Goal: Information Seeking & Learning: Learn about a topic

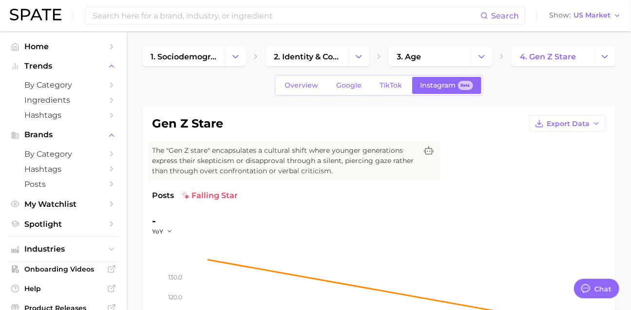
scroll to position [1444, 0]
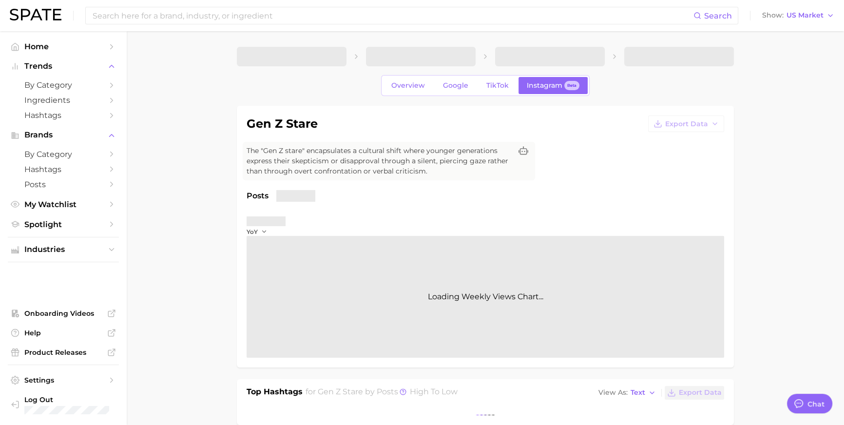
type textarea "x"
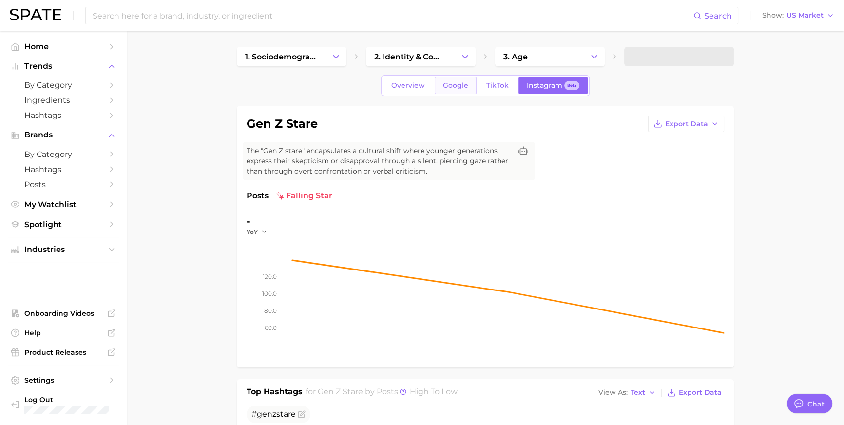
click at [452, 90] on span "Google" at bounding box center [455, 85] width 25 height 8
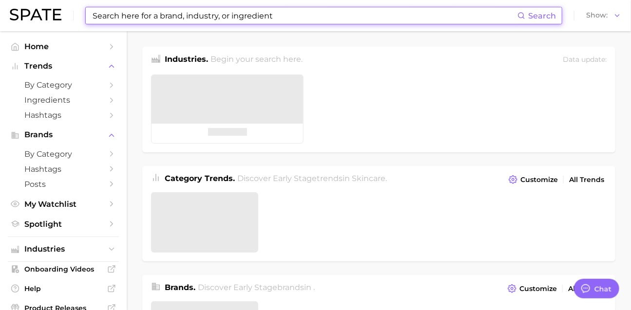
click at [153, 15] on input at bounding box center [305, 15] width 426 height 17
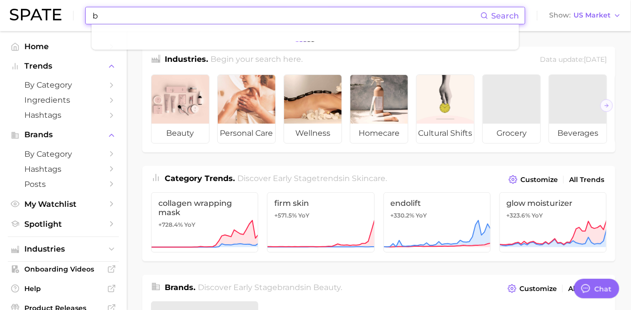
scroll to position [1573, 0]
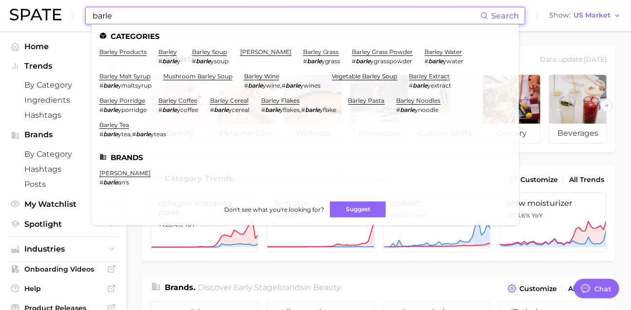
click at [193, 11] on input "barle" at bounding box center [286, 15] width 389 height 17
type input "ㄷ"
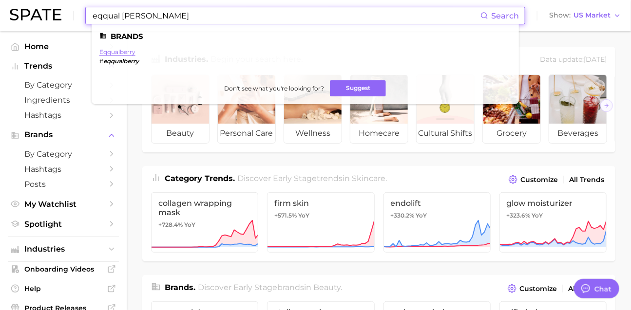
type input "eqqual [PERSON_NAME]"
click at [114, 50] on link "eqqualberry" at bounding box center [117, 51] width 36 height 7
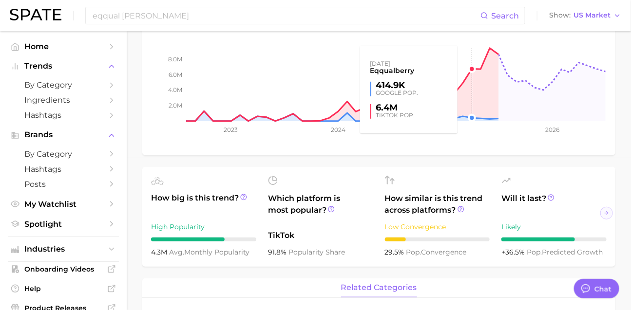
type textarea "x"
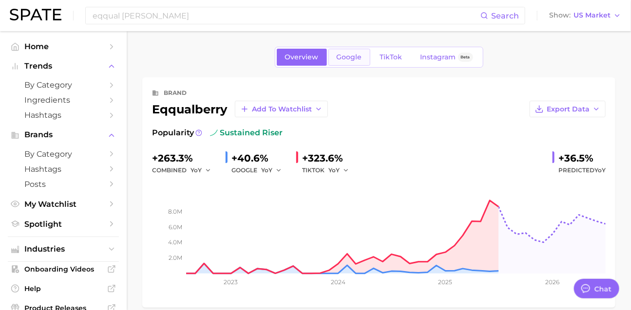
click at [345, 60] on span "Google" at bounding box center [349, 57] width 25 height 8
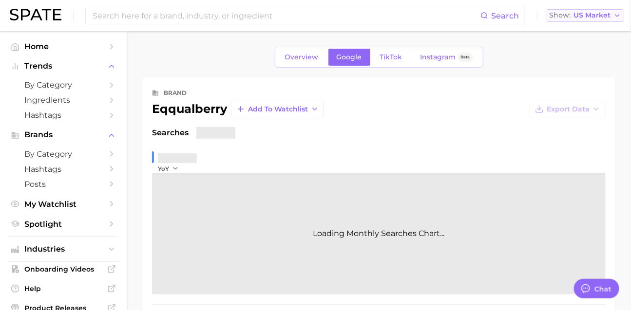
click at [587, 17] on span "US Market" at bounding box center [591, 15] width 37 height 5
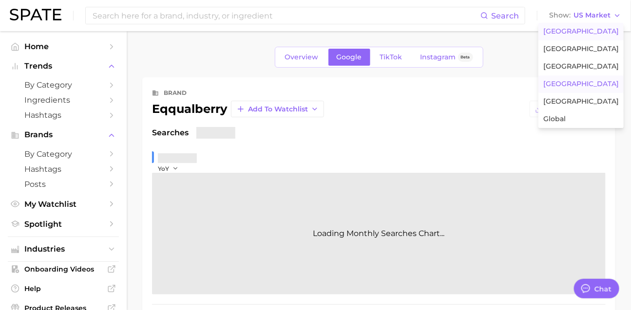
click at [591, 88] on span "[GEOGRAPHIC_DATA]" at bounding box center [581, 84] width 76 height 8
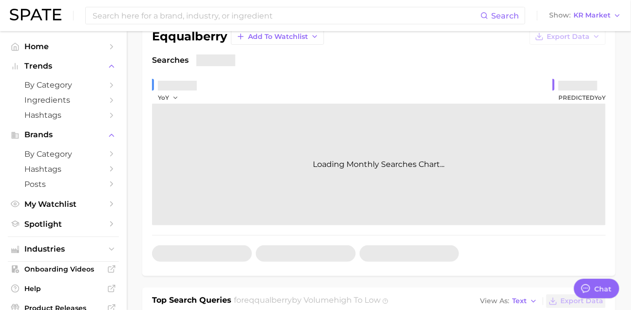
scroll to position [286, 0]
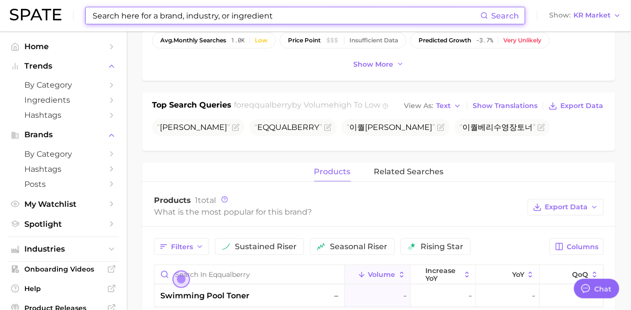
click at [296, 15] on input at bounding box center [286, 15] width 389 height 17
type input "ㅋ"
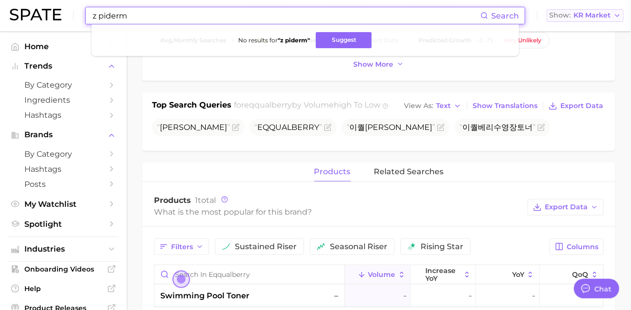
click at [596, 15] on span "KR Market" at bounding box center [591, 15] width 37 height 5
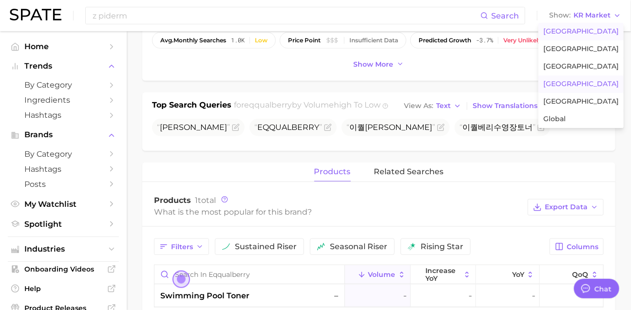
click at [598, 33] on span "[GEOGRAPHIC_DATA]" at bounding box center [581, 31] width 76 height 8
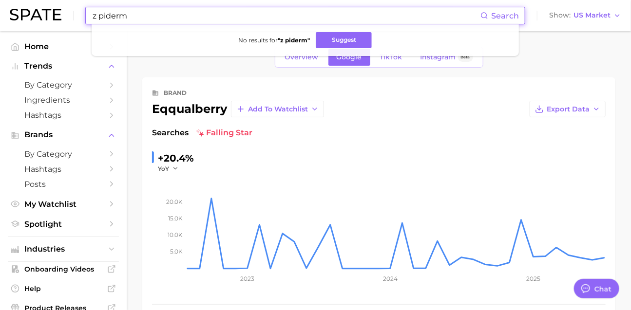
click at [152, 15] on input "z piderm" at bounding box center [286, 15] width 389 height 17
click at [159, 21] on input "z piderm" at bounding box center [286, 15] width 389 height 17
click at [159, 20] on input "z piderm" at bounding box center [286, 15] width 389 height 17
type input "ㅌ"
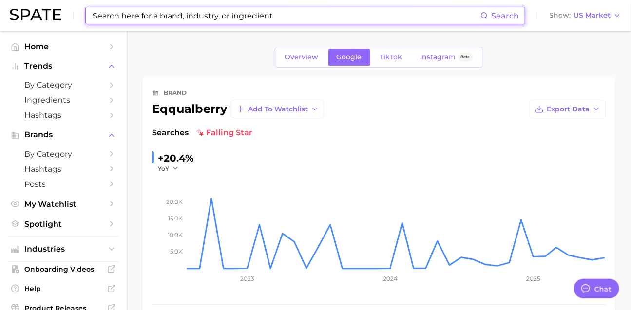
type input "x"
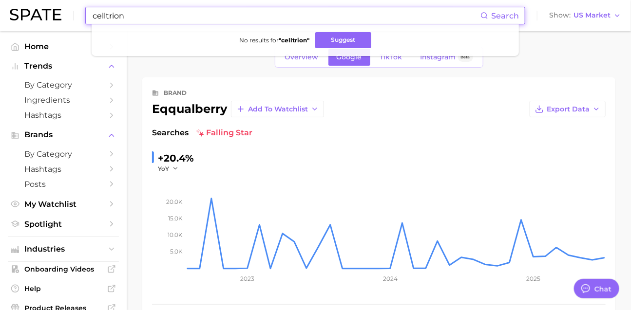
click at [159, 15] on input "celltrion" at bounding box center [286, 15] width 389 height 17
click at [159, 14] on input "celltrion" at bounding box center [286, 15] width 389 height 17
type input "ㅊ"
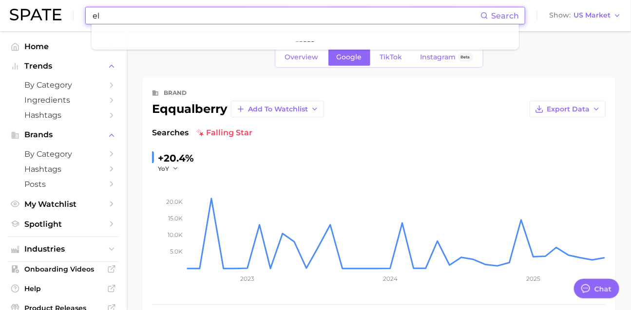
type input "e"
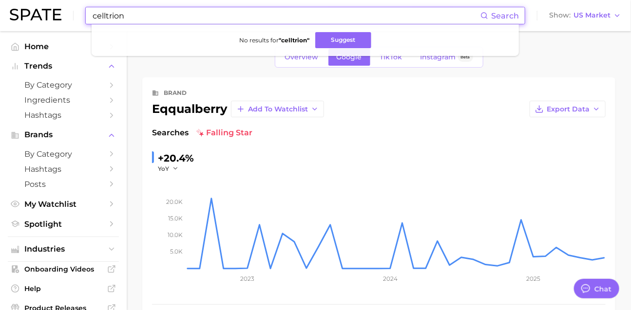
click at [157, 20] on input "celltrion" at bounding box center [286, 15] width 389 height 17
type input "ㄹ"
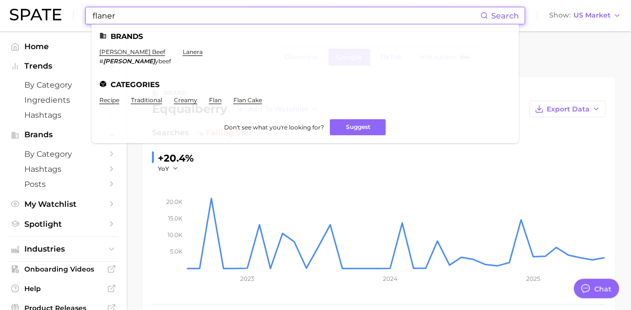
click at [168, 19] on input "flaner" at bounding box center [286, 15] width 389 height 17
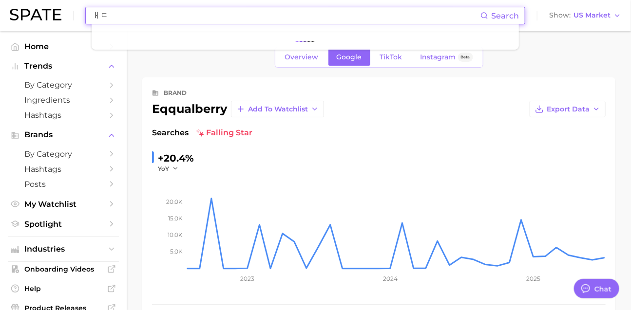
type input "ㅐ"
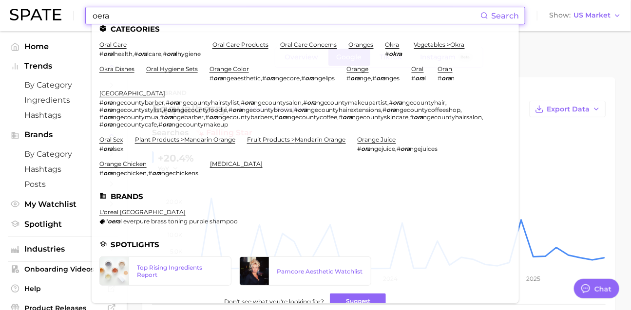
scroll to position [16, 0]
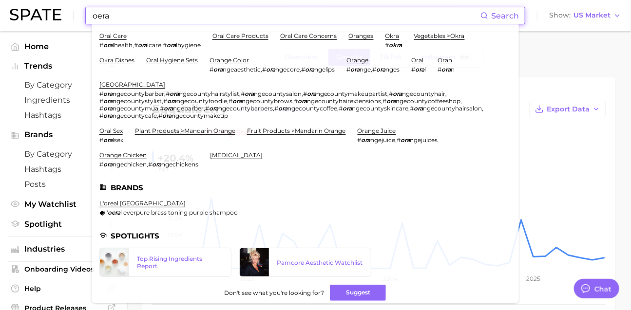
click at [193, 14] on input "oera" at bounding box center [286, 15] width 389 height 17
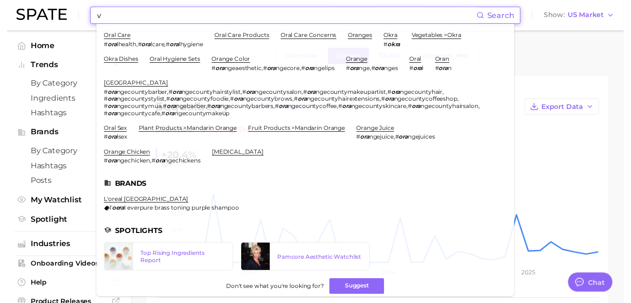
scroll to position [0, 0]
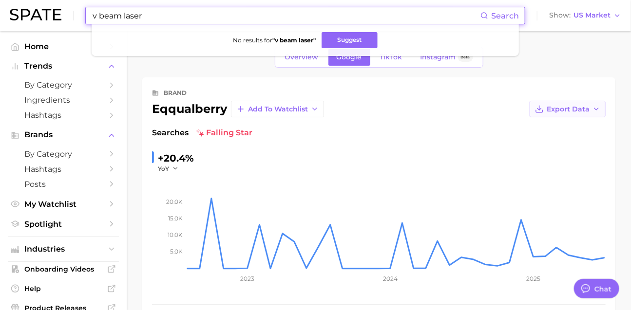
type input "v beam laser"
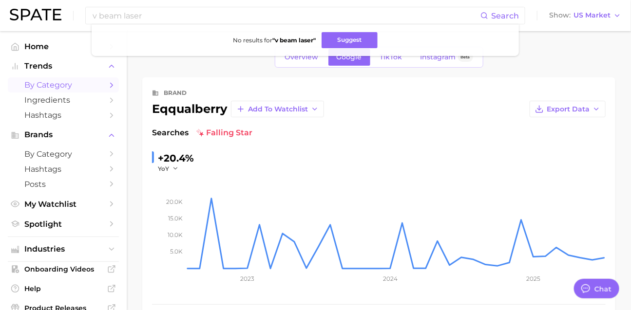
click at [59, 90] on span "by Category" at bounding box center [63, 84] width 78 height 9
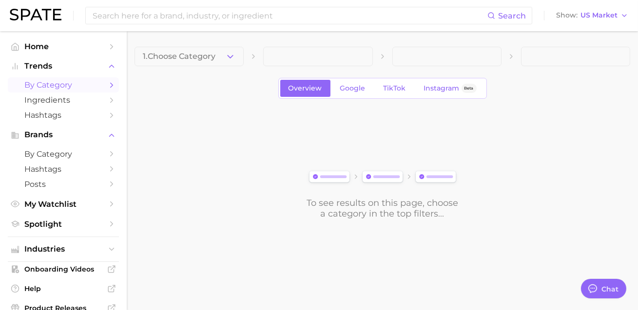
click at [188, 54] on span "1. Choose Category" at bounding box center [179, 56] width 73 height 9
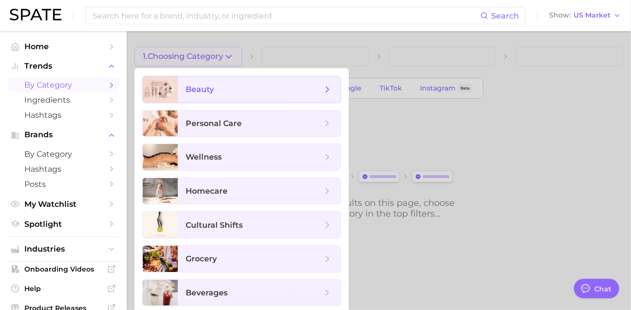
click at [214, 89] on span "beauty" at bounding box center [200, 89] width 28 height 9
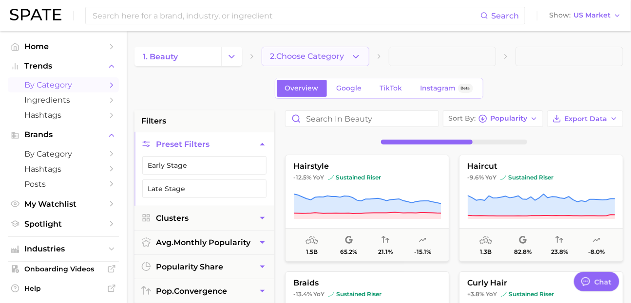
click at [293, 61] on button "2. Choose Category" at bounding box center [316, 56] width 108 height 19
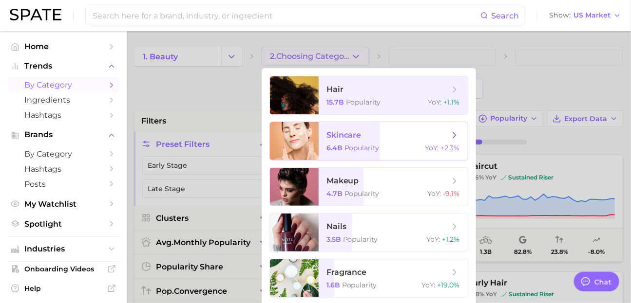
click at [369, 156] on span "skincare 6.4b Popularity YoY : +2.3%" at bounding box center [393, 141] width 149 height 38
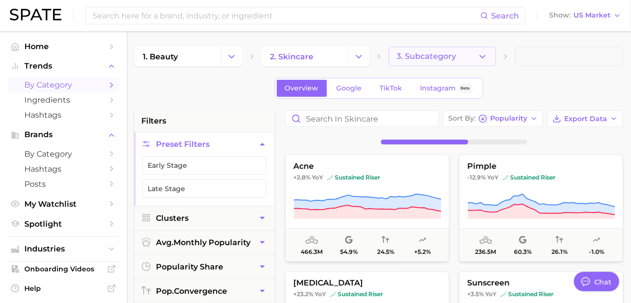
click at [460, 54] on button "3. Subcategory" at bounding box center [443, 56] width 108 height 19
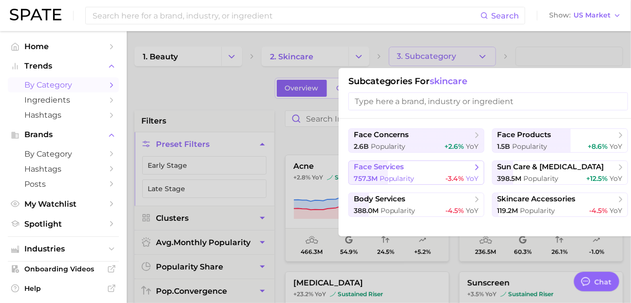
click at [456, 172] on span "face services" at bounding box center [413, 168] width 118 height 10
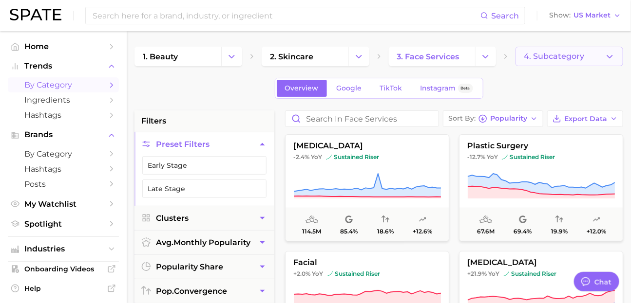
click at [525, 62] on button "4. Subcategory" at bounding box center [569, 56] width 108 height 19
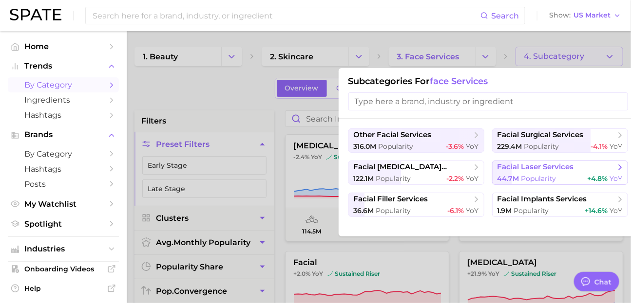
click at [542, 182] on button "facial laser services 44.7m Popularity +4.8% YoY" at bounding box center [560, 173] width 136 height 24
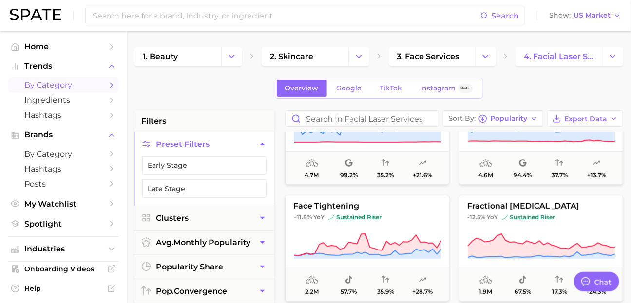
scroll to position [181, 0]
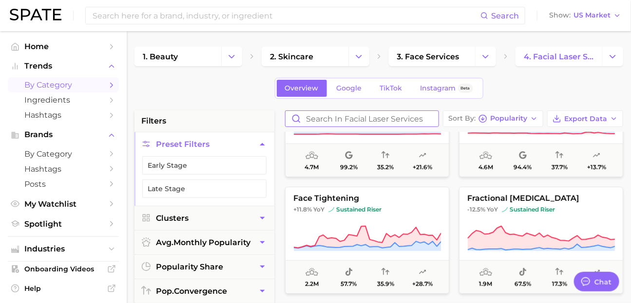
click at [338, 127] on input "Search in facial laser services" at bounding box center [361, 119] width 153 height 16
type input "ㅍ"
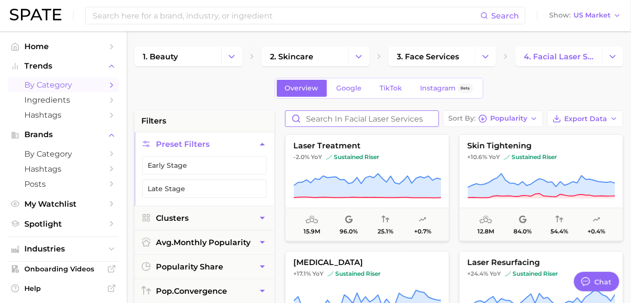
type input "v"
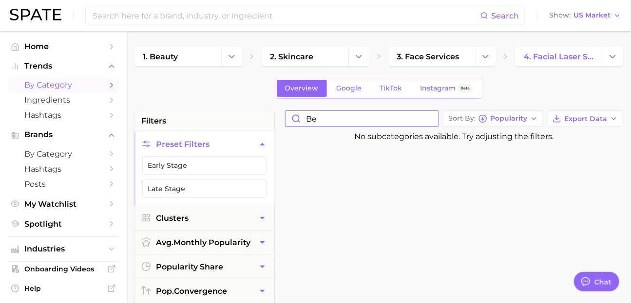
type input "b"
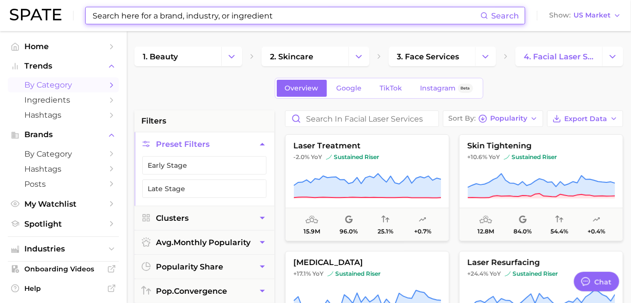
click at [157, 19] on input at bounding box center [286, 15] width 389 height 17
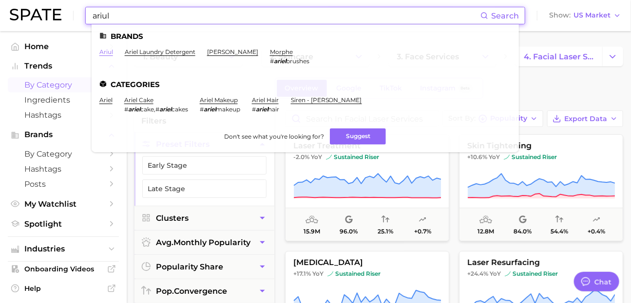
type input "ariul"
click at [113, 51] on link "ariul" at bounding box center [106, 51] width 14 height 7
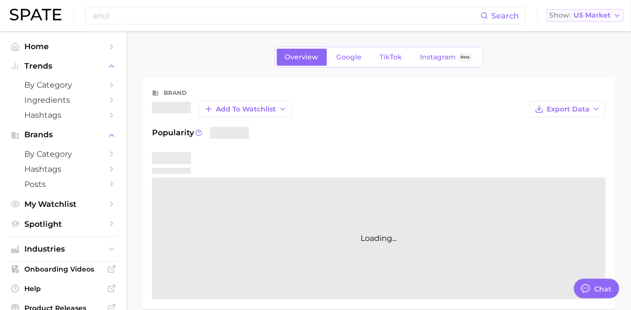
click at [581, 13] on span "US Market" at bounding box center [591, 15] width 37 height 5
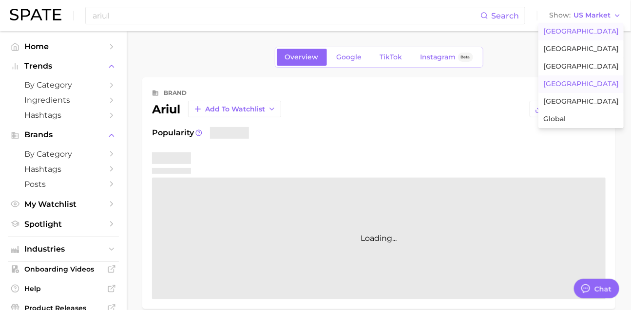
click at [602, 93] on button "[GEOGRAPHIC_DATA]" at bounding box center [580, 85] width 85 height 18
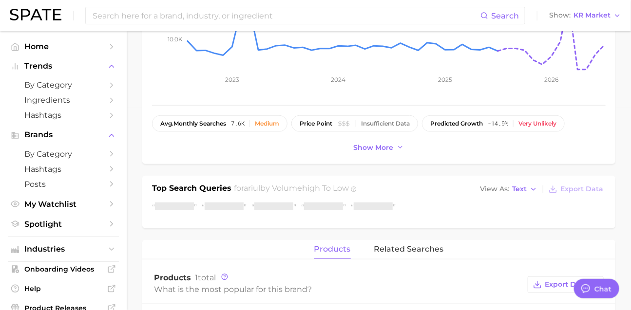
scroll to position [204, 0]
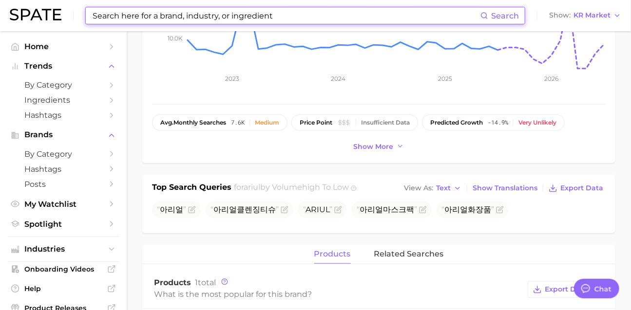
click at [210, 15] on input at bounding box center [286, 15] width 389 height 17
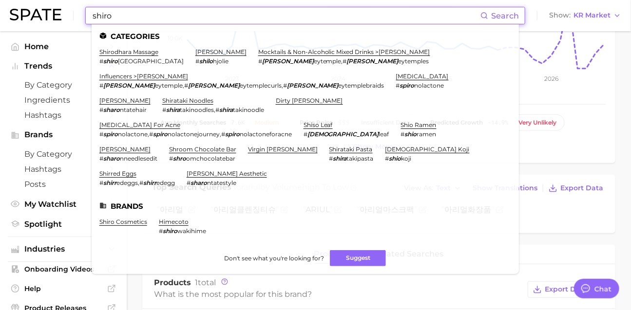
click at [205, 11] on input "shiro" at bounding box center [286, 15] width 389 height 17
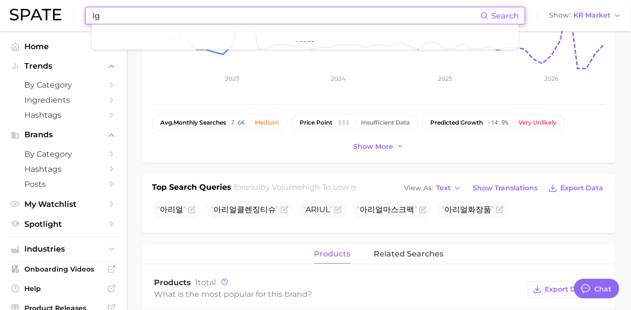
type input "l"
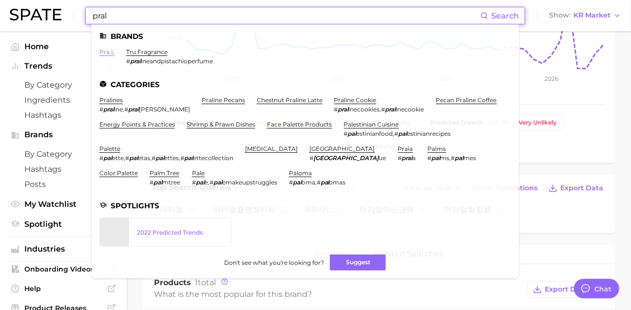
type input "pral"
click at [114, 54] on link "pra.l" at bounding box center [106, 51] width 15 height 7
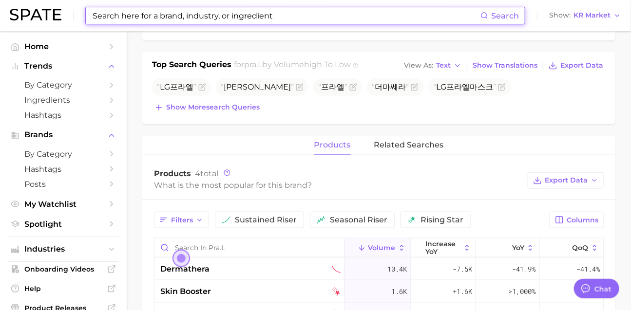
scroll to position [474, 0]
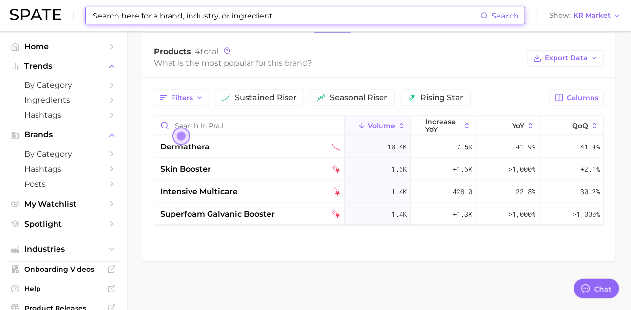
click at [292, 21] on input at bounding box center [286, 15] width 389 height 17
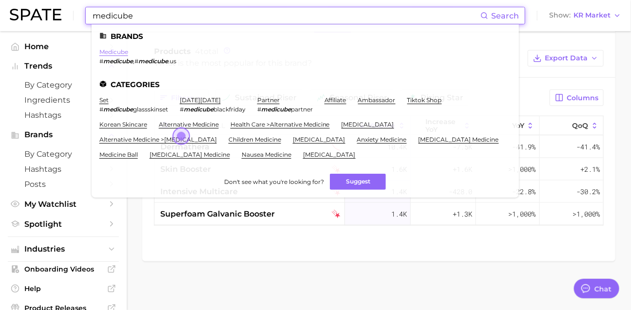
type input "medicube"
click at [122, 52] on link "medicube" at bounding box center [113, 51] width 29 height 7
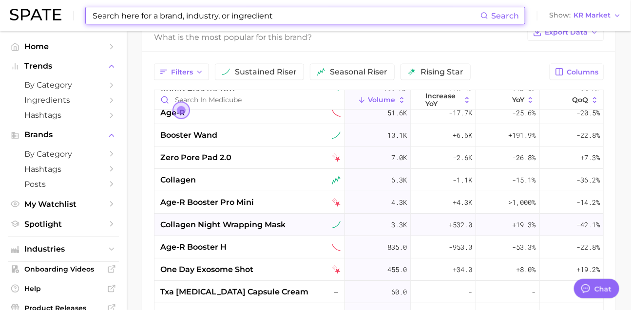
scroll to position [32, 0]
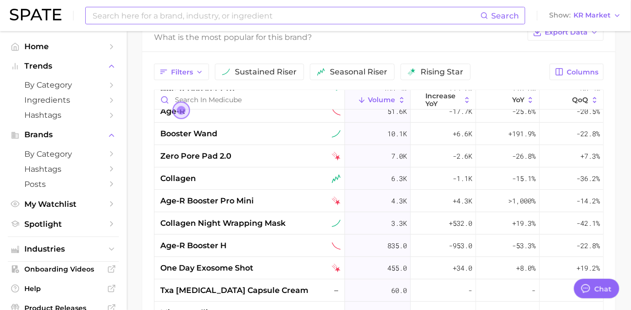
click at [158, 19] on input at bounding box center [286, 15] width 389 height 17
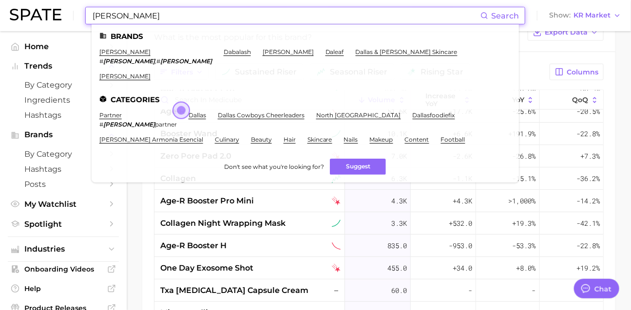
type input "[PERSON_NAME]"
click at [126, 56] on li "[PERSON_NAME] # [PERSON_NAME] , # [PERSON_NAME]" at bounding box center [155, 56] width 113 height 17
click at [126, 51] on link "[PERSON_NAME]" at bounding box center [124, 51] width 51 height 7
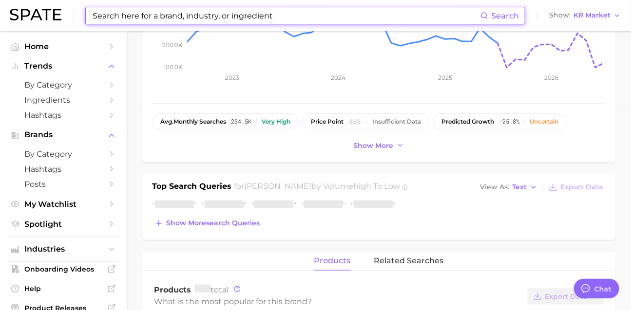
scroll to position [219, 0]
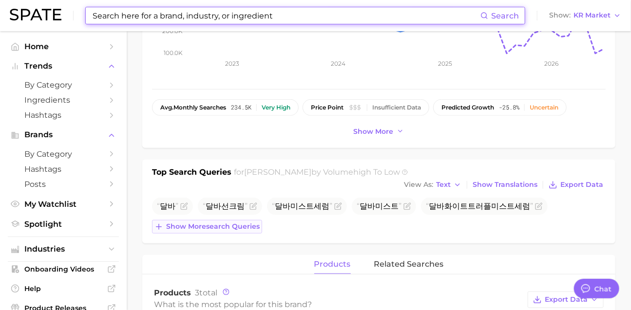
click at [211, 231] on span "Show more search queries" at bounding box center [213, 227] width 94 height 8
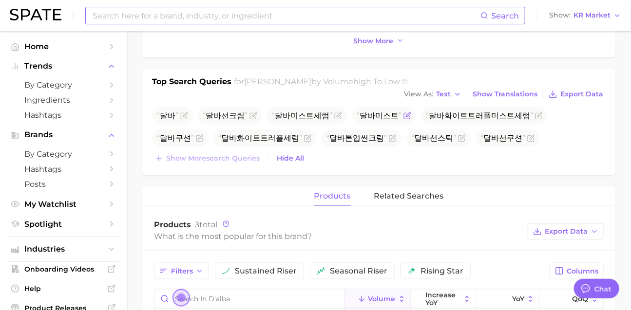
scroll to position [497, 0]
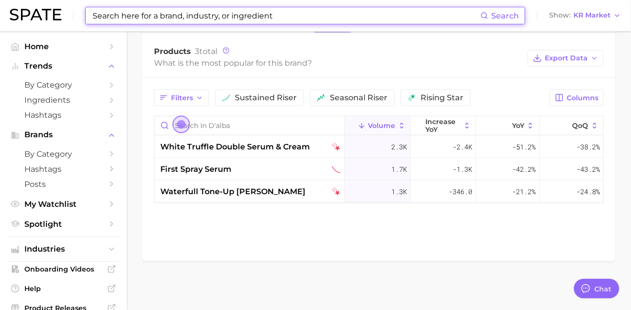
click at [185, 19] on input at bounding box center [286, 15] width 389 height 17
type input "ㅍ"
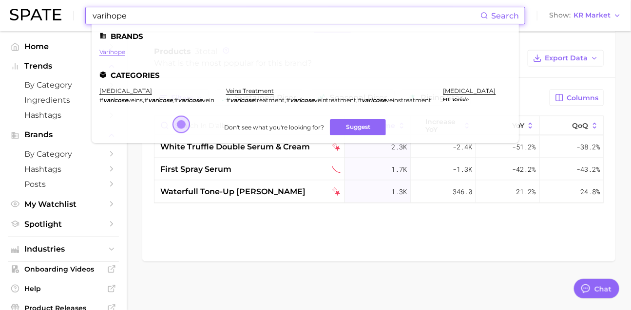
type input "varihope"
click at [125, 50] on link "varihope" at bounding box center [112, 51] width 26 height 7
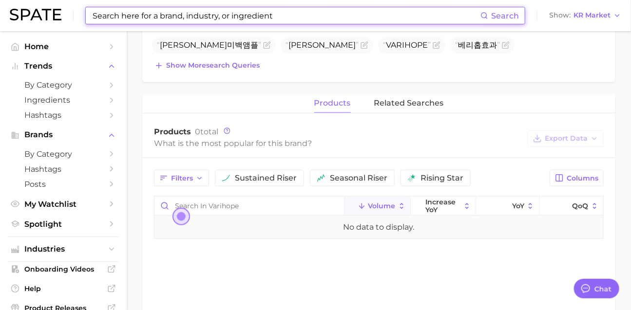
scroll to position [320, 0]
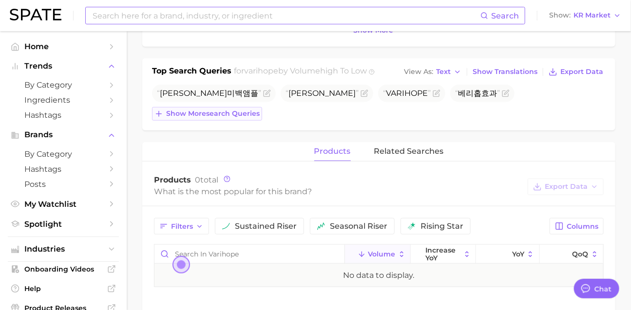
click at [238, 121] on button "Show more search queries" at bounding box center [207, 114] width 110 height 14
click at [41, 159] on span "by Category" at bounding box center [63, 154] width 78 height 9
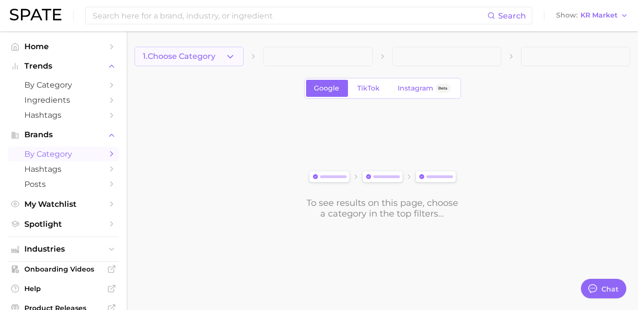
click at [197, 64] on button "1. Choose Category" at bounding box center [188, 56] width 109 height 19
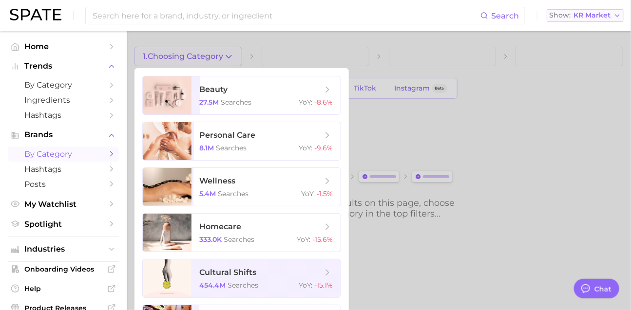
click at [562, 18] on span "Show" at bounding box center [559, 15] width 21 height 5
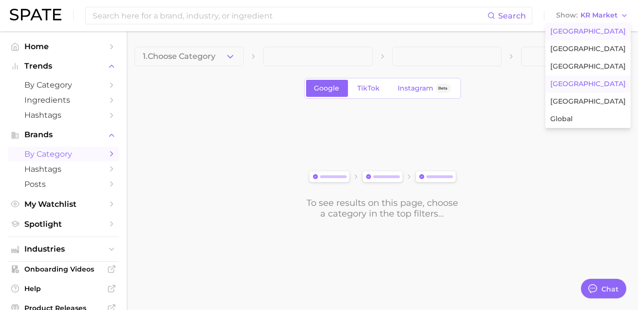
click at [563, 39] on button "[GEOGRAPHIC_DATA]" at bounding box center [587, 32] width 85 height 18
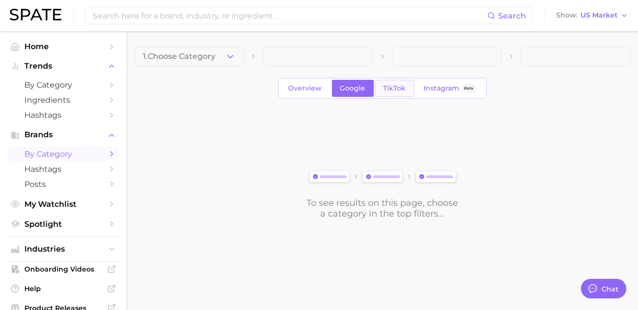
click at [400, 93] on span "TikTok" at bounding box center [394, 88] width 22 height 8
click at [210, 56] on button "Choose Category" at bounding box center [188, 56] width 109 height 19
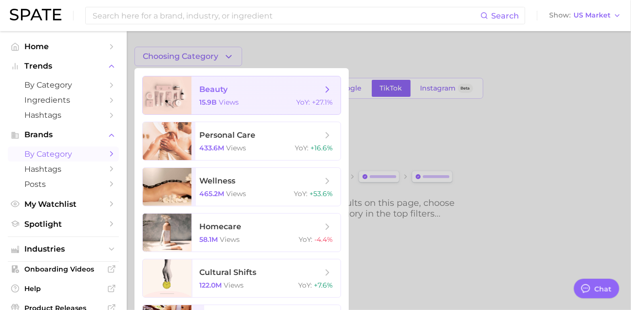
click at [191, 95] on div at bounding box center [167, 95] width 49 height 38
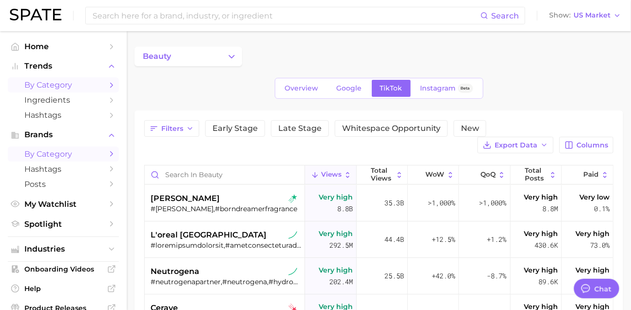
click at [85, 90] on span "by Category" at bounding box center [63, 84] width 78 height 9
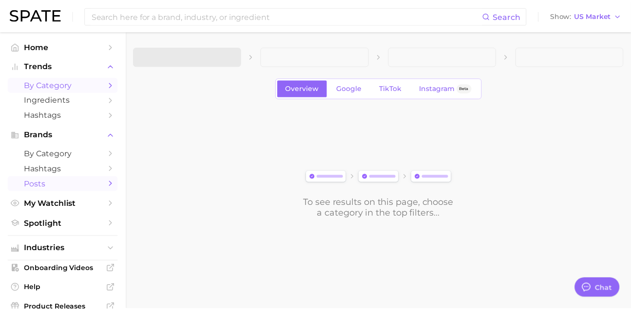
scroll to position [110, 0]
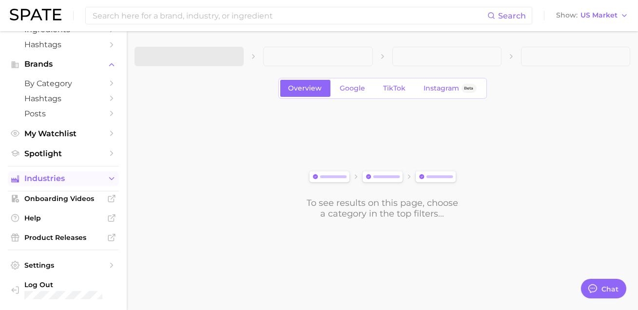
click at [72, 175] on button "Industries" at bounding box center [63, 178] width 111 height 15
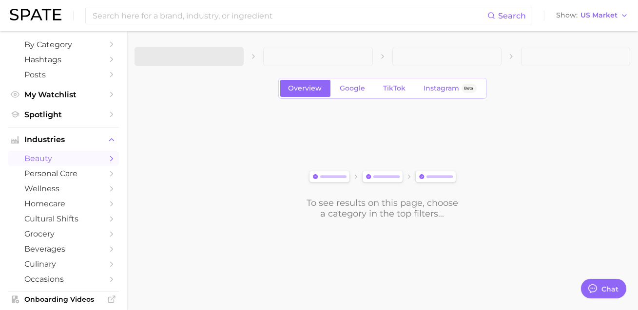
click at [68, 166] on link "beauty" at bounding box center [63, 158] width 111 height 15
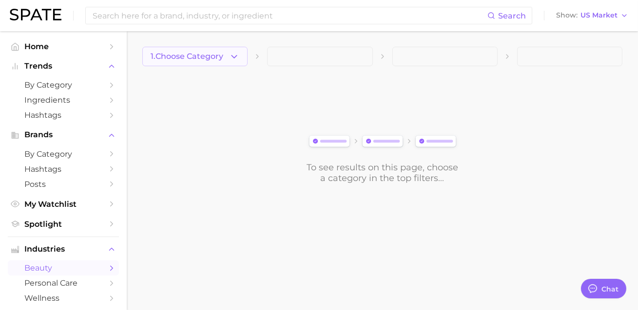
click at [181, 57] on span "1. Choose Category" at bounding box center [187, 56] width 73 height 9
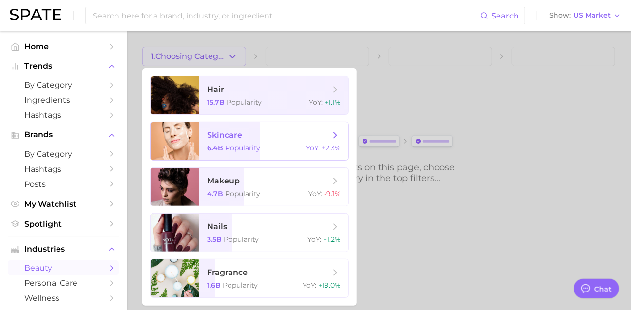
click at [255, 137] on span "skincare 6.4b Popularity YoY : +2.3%" at bounding box center [273, 141] width 149 height 38
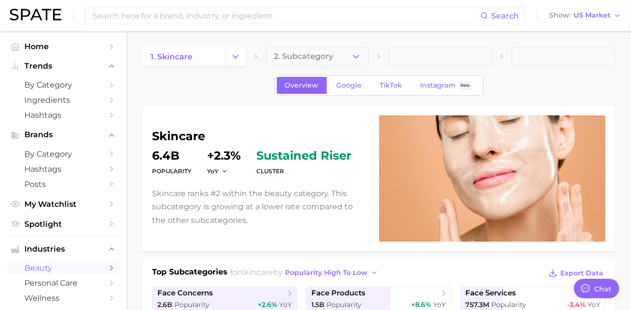
click at [312, 59] on span "2. Subcategory" at bounding box center [303, 56] width 59 height 9
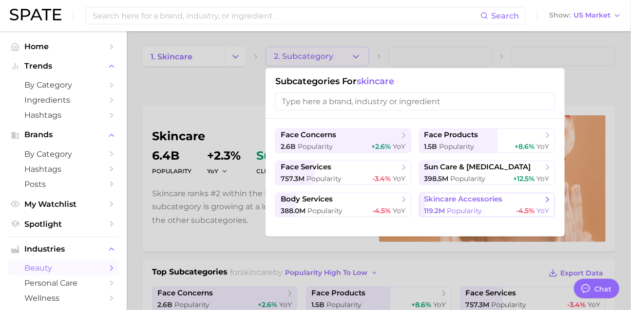
click at [469, 215] on span "Popularity" at bounding box center [464, 211] width 35 height 9
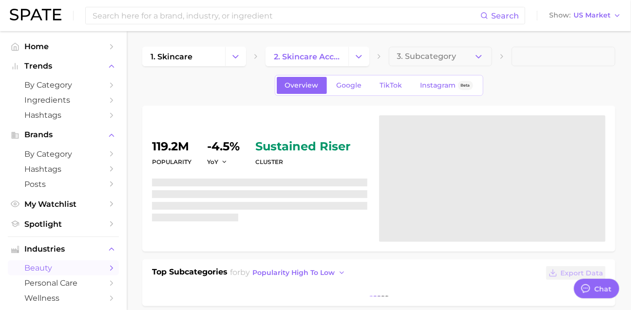
click at [446, 53] on span "3. Subcategory" at bounding box center [426, 56] width 59 height 9
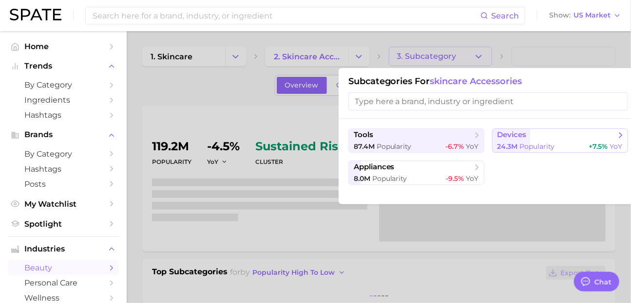
click at [505, 153] on button "devices 24.3m Popularity +7.5% YoY" at bounding box center [560, 141] width 136 height 24
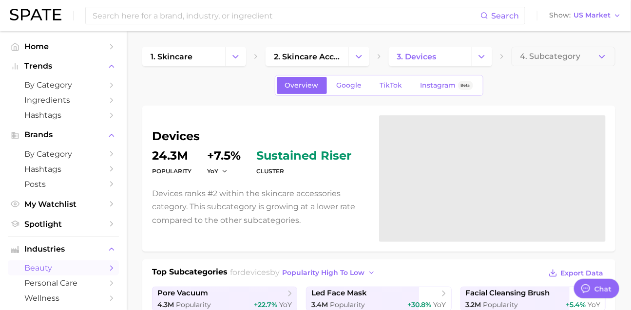
scroll to position [179, 0]
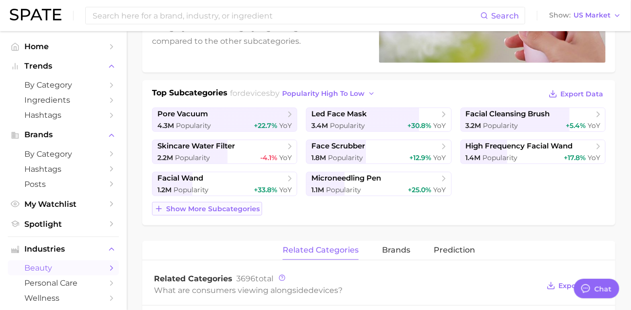
click at [194, 213] on span "Show more subcategories" at bounding box center [213, 209] width 94 height 8
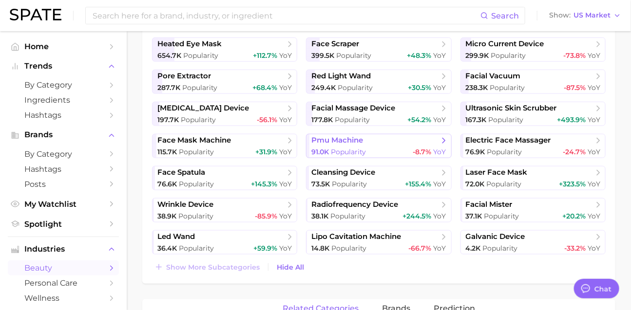
scroll to position [304, 0]
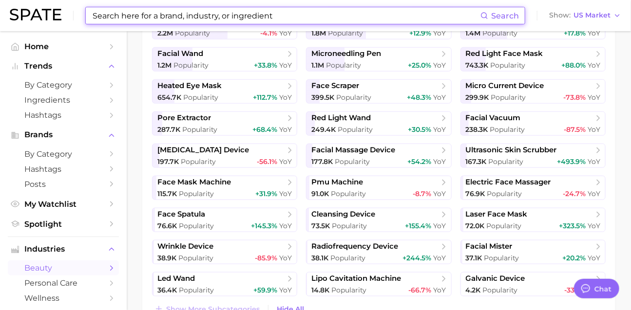
click at [171, 9] on input at bounding box center [286, 15] width 389 height 17
type input "ㅇ"
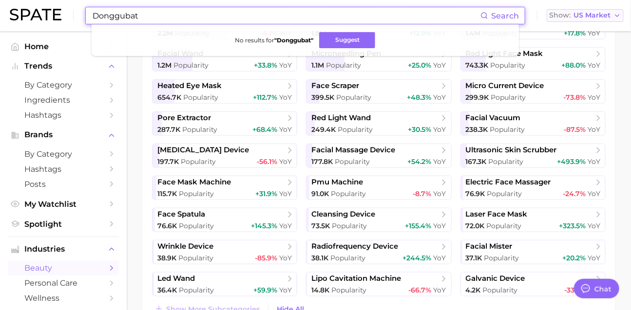
type input "Donggubat"
click at [576, 18] on span "US Market" at bounding box center [591, 15] width 37 height 5
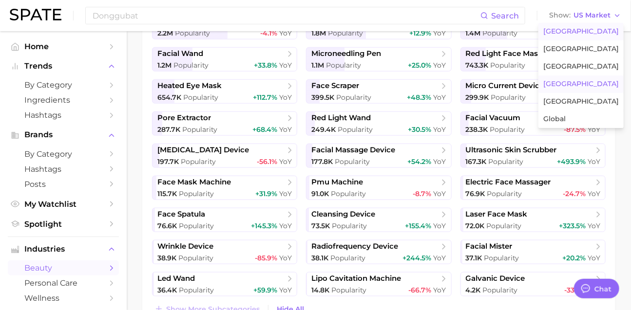
click at [590, 88] on span "[GEOGRAPHIC_DATA]" at bounding box center [581, 84] width 76 height 8
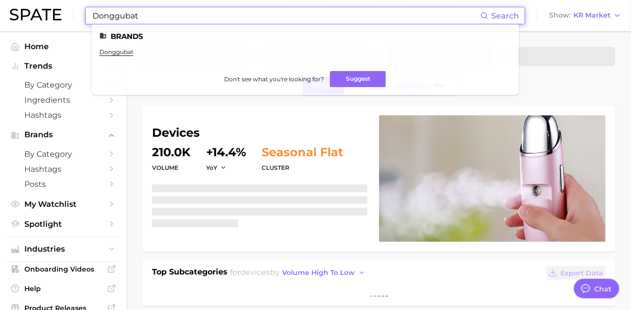
click at [184, 14] on input "Donggubat" at bounding box center [286, 15] width 389 height 17
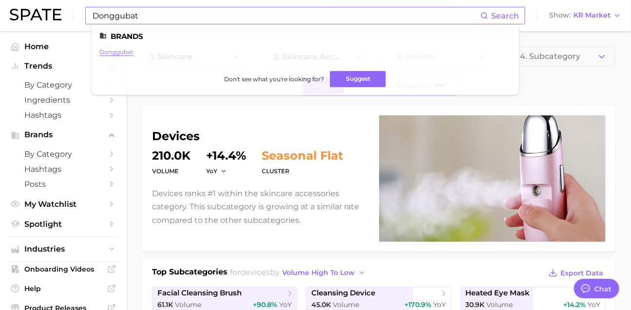
click at [131, 54] on link "donggubat" at bounding box center [116, 51] width 34 height 7
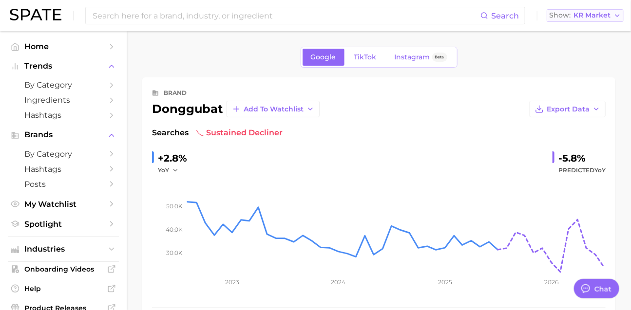
click at [586, 11] on button "Show KR Market" at bounding box center [585, 15] width 77 height 13
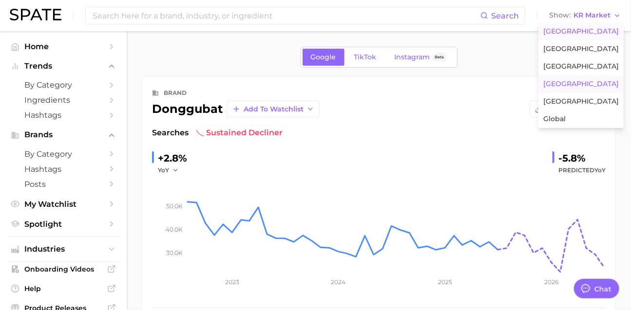
click at [588, 36] on span "[GEOGRAPHIC_DATA]" at bounding box center [581, 31] width 76 height 8
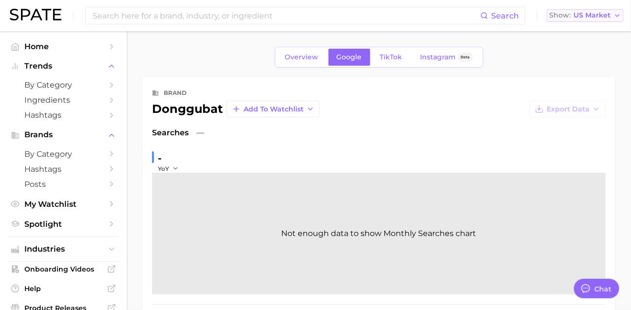
click at [587, 18] on span "US Market" at bounding box center [591, 15] width 37 height 5
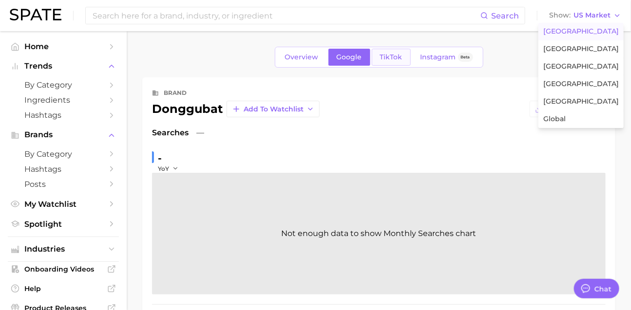
click at [402, 61] on span "TikTok" at bounding box center [391, 57] width 22 height 8
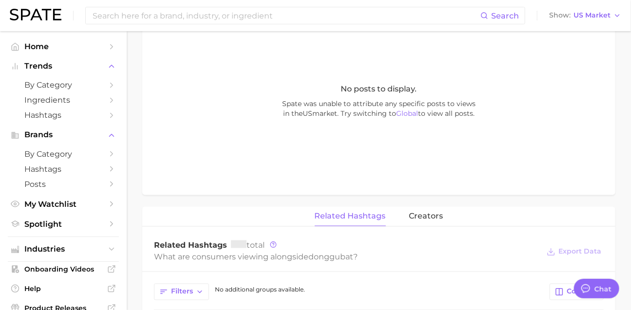
scroll to position [385, 0]
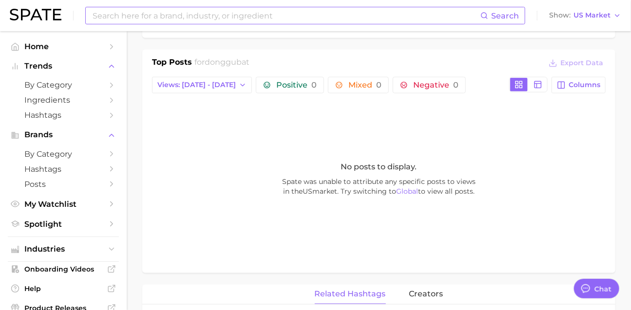
click at [170, 14] on input at bounding box center [286, 15] width 389 height 17
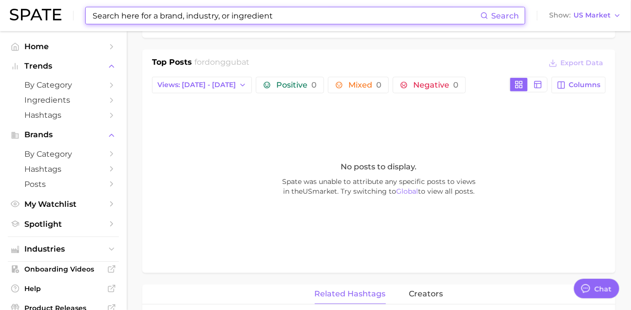
type input "ㅁ"
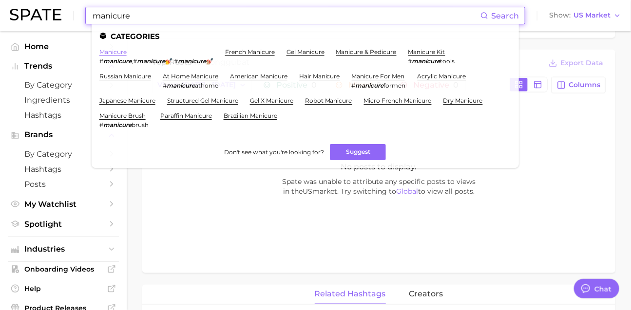
type input "manicure"
click at [118, 53] on link "manicure" at bounding box center [112, 51] width 27 height 7
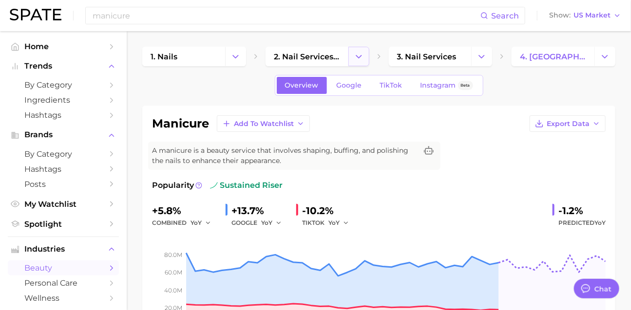
click at [367, 58] on button "Change Category" at bounding box center [358, 56] width 21 height 19
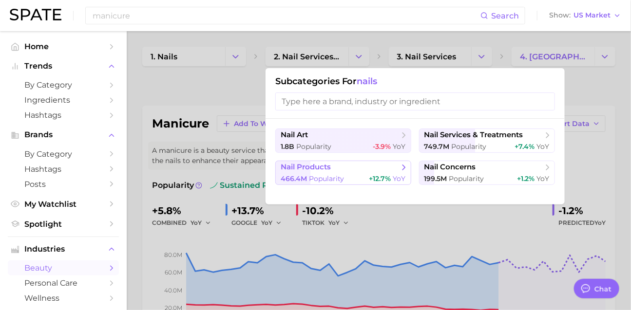
click at [344, 183] on span "Popularity" at bounding box center [326, 178] width 35 height 9
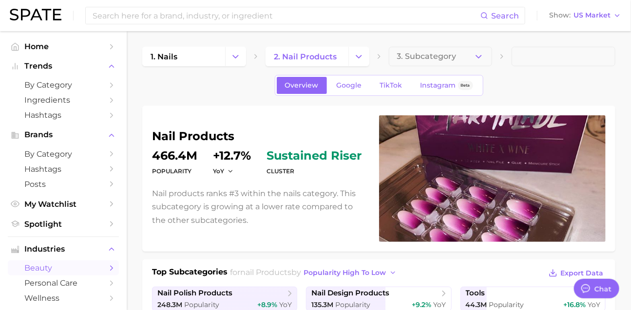
click at [408, 51] on button "3. Subcategory" at bounding box center [441, 56] width 104 height 19
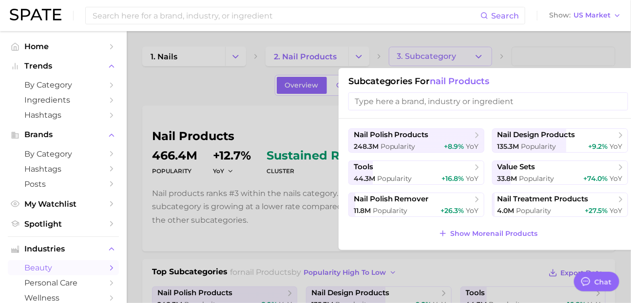
click at [496, 238] on span "Show More nail products" at bounding box center [493, 234] width 87 height 8
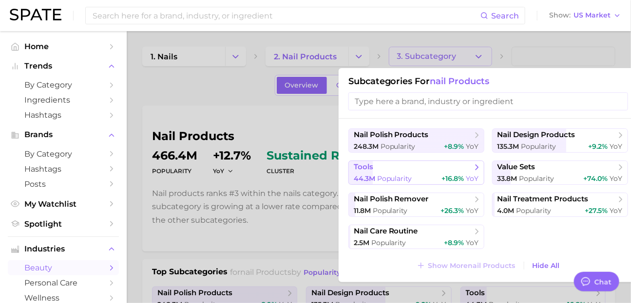
click at [476, 183] on span "YoY" at bounding box center [472, 178] width 13 height 9
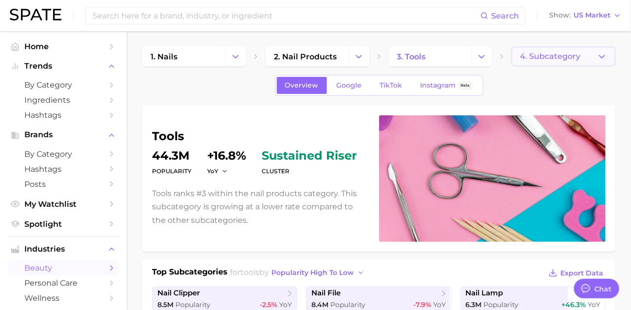
click at [542, 49] on button "4. Subcategory" at bounding box center [564, 56] width 104 height 19
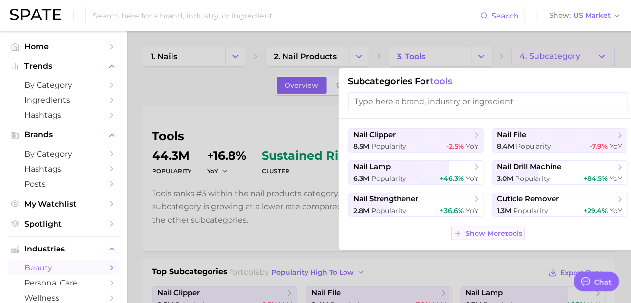
click at [494, 238] on span "Show More tools" at bounding box center [493, 234] width 57 height 8
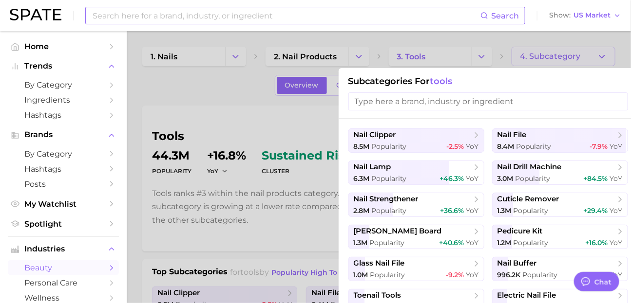
click at [135, 14] on input at bounding box center [286, 15] width 389 height 17
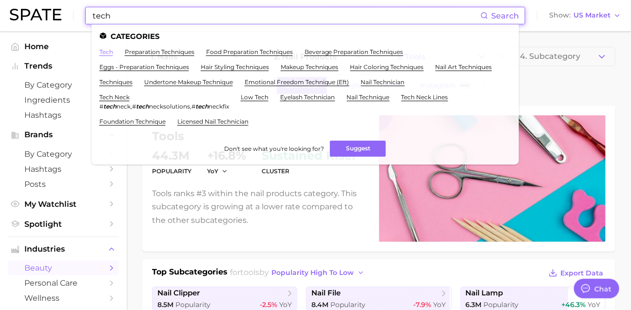
type input "tech"
click at [113, 55] on link "tech" at bounding box center [106, 51] width 14 height 7
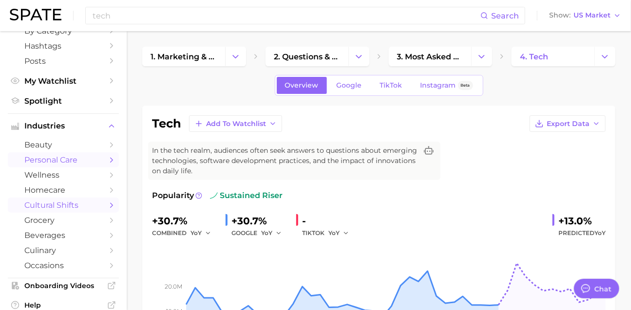
scroll to position [123, 0]
click at [77, 210] on span "cultural shifts" at bounding box center [63, 205] width 78 height 9
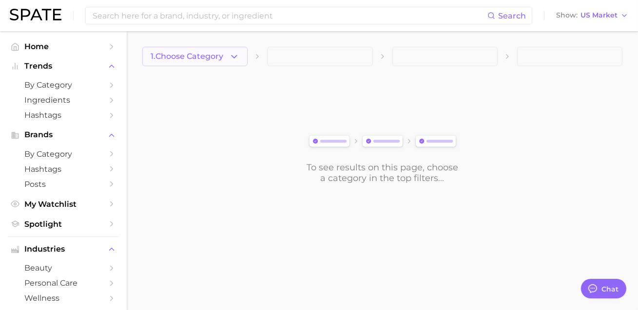
click at [191, 58] on span "1. Choose Category" at bounding box center [187, 56] width 73 height 9
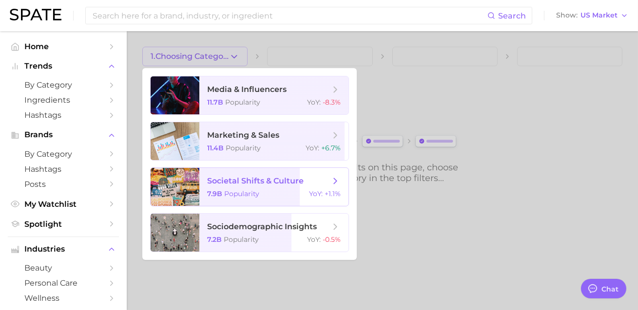
click at [259, 198] on span "Popularity" at bounding box center [241, 194] width 35 height 9
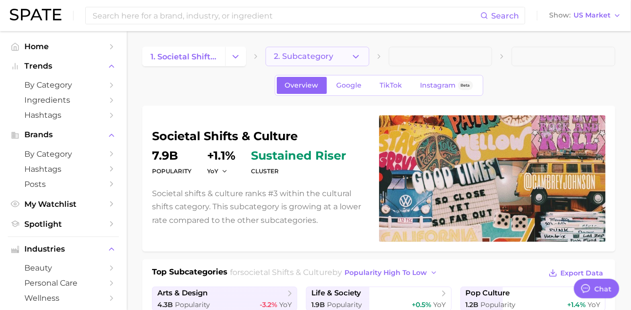
click at [302, 61] on button "2. Subcategory" at bounding box center [317, 56] width 104 height 19
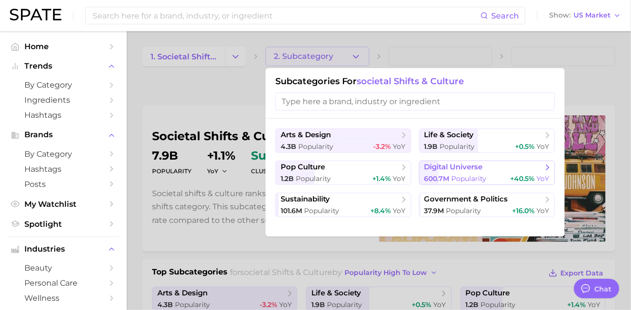
click at [441, 172] on span "digital universe" at bounding box center [453, 167] width 58 height 9
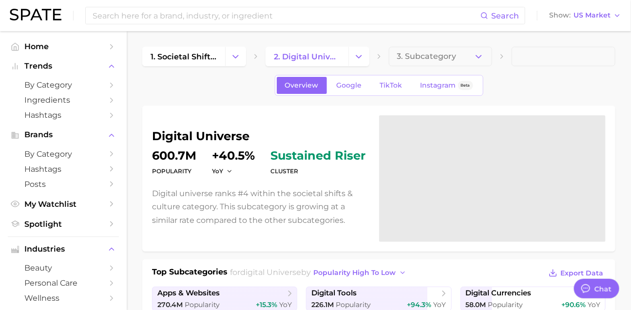
click at [421, 64] on button "3. Subcategory" at bounding box center [441, 56] width 104 height 19
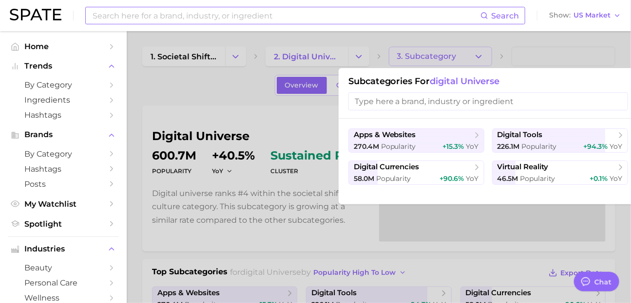
click at [192, 13] on input at bounding box center [286, 15] width 389 height 17
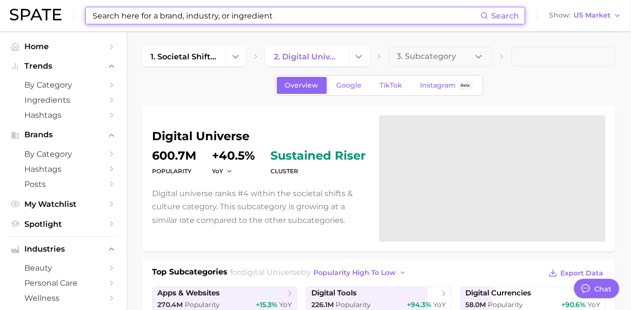
paste input "suede brunette hair"
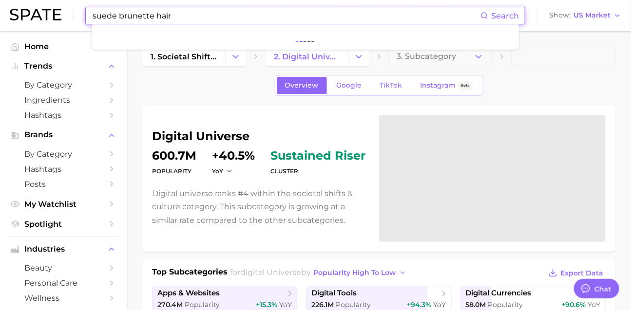
drag, startPoint x: 132, startPoint y: 16, endPoint x: 71, endPoint y: 15, distance: 61.4
click at [71, 15] on div "suede brunette hair Search Show US Market" at bounding box center [315, 15] width 611 height 31
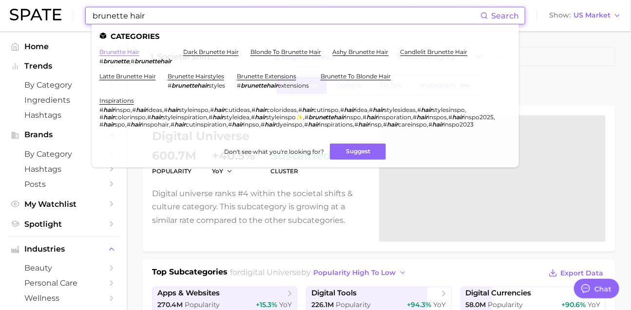
type input "brunette hair"
click at [116, 53] on link "brunette hair" at bounding box center [119, 51] width 40 height 7
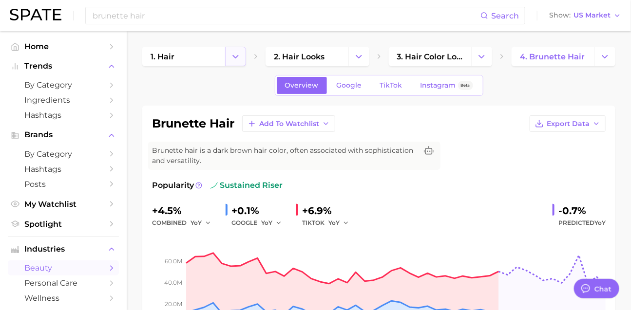
click at [234, 60] on icon "Change Category" at bounding box center [235, 57] width 10 height 10
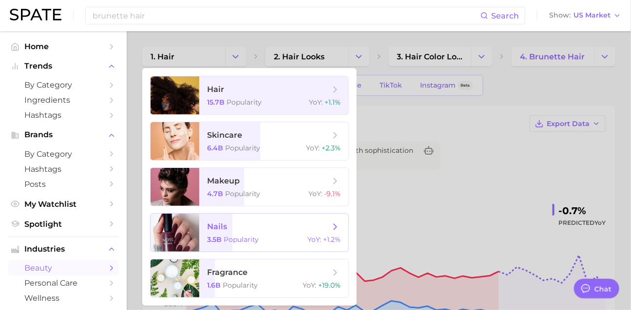
click at [227, 231] on span "nails" at bounding box center [217, 226] width 20 height 9
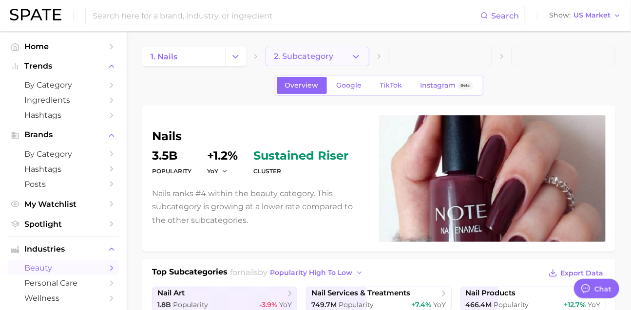
click at [352, 57] on icon "button" at bounding box center [356, 57] width 10 height 10
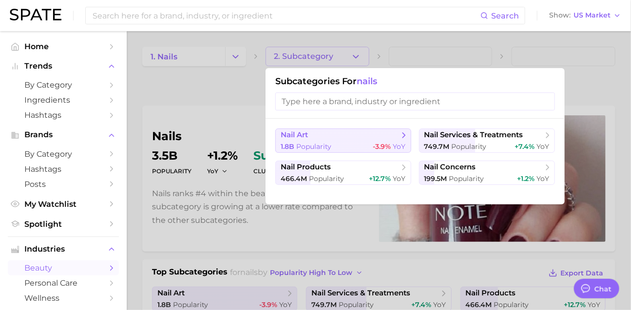
click at [362, 149] on div "1.8b Popularity -3.9% YoY" at bounding box center [343, 146] width 125 height 9
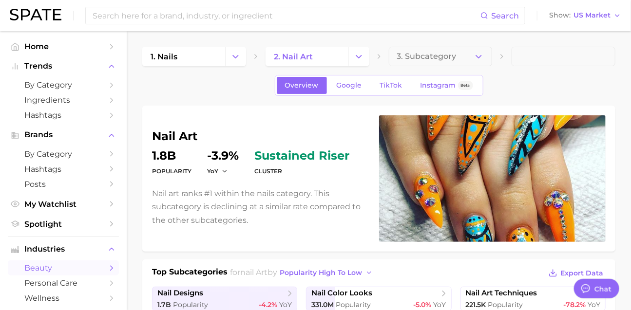
click at [420, 61] on button "3. Subcategory" at bounding box center [441, 56] width 104 height 19
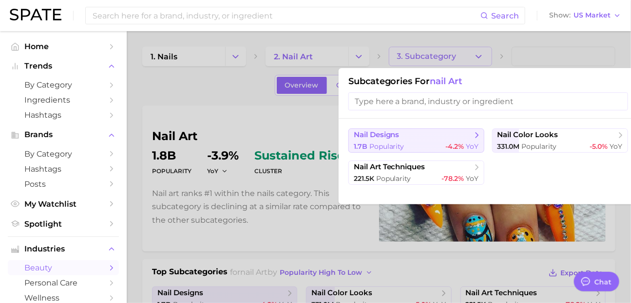
click at [433, 148] on div "1.7b Popularity -4.2% YoY" at bounding box center [416, 146] width 125 height 9
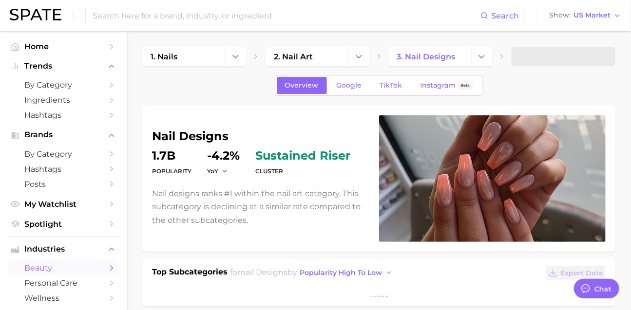
scroll to position [184, 0]
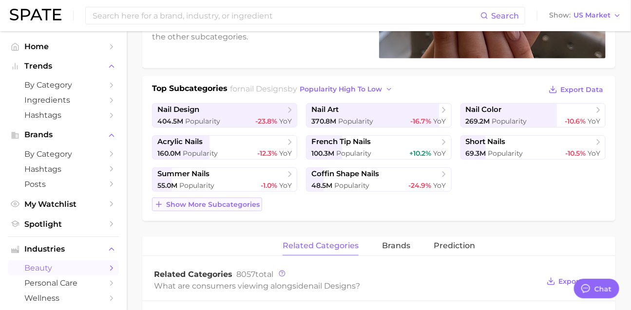
click at [229, 209] on span "Show more subcategories" at bounding box center [213, 205] width 94 height 8
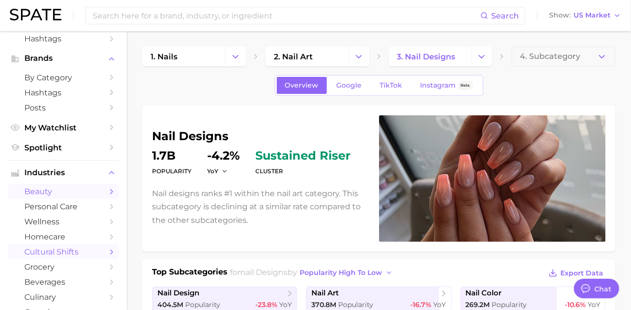
scroll to position [158, 0]
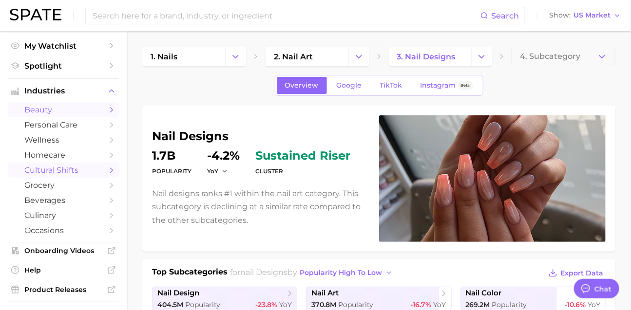
click at [48, 175] on span "cultural shifts" at bounding box center [63, 170] width 78 height 9
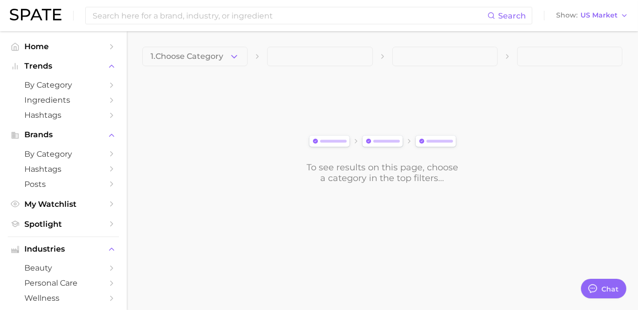
click at [181, 58] on span "1. Choose Category" at bounding box center [187, 56] width 73 height 9
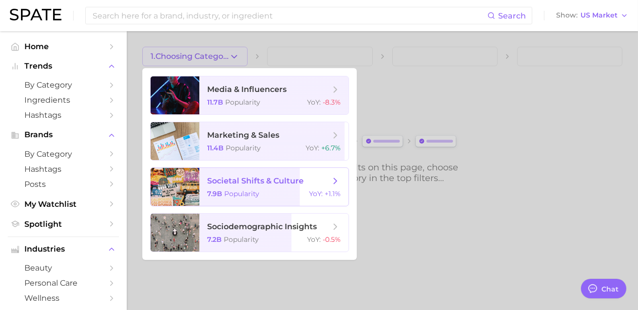
click at [242, 198] on span "Popularity" at bounding box center [241, 194] width 35 height 9
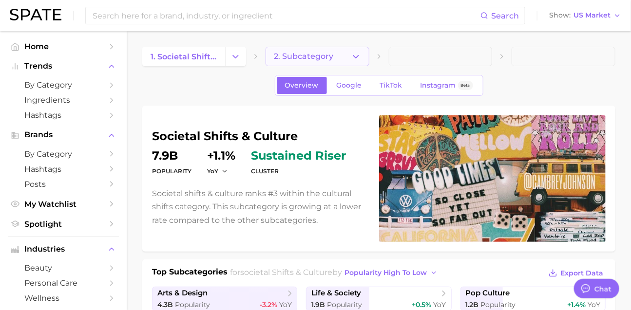
click at [281, 58] on span "2. Subcategory" at bounding box center [303, 56] width 59 height 9
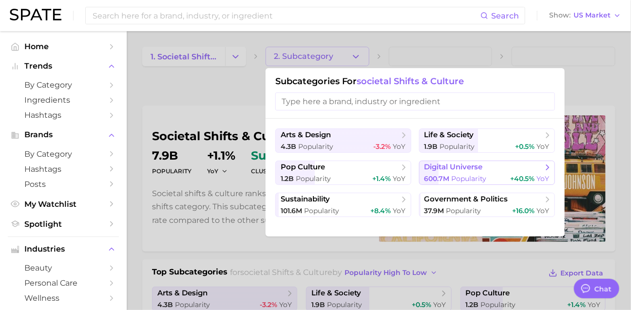
click at [447, 183] on span "600.7m" at bounding box center [436, 178] width 25 height 9
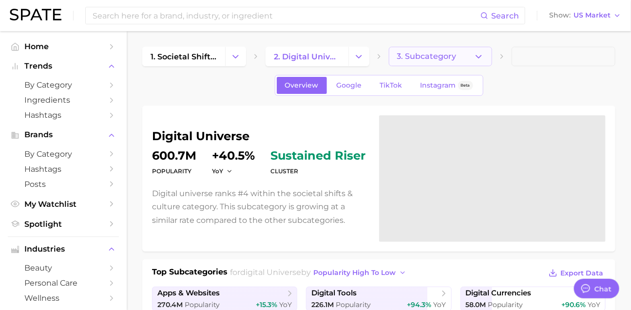
click at [430, 49] on button "3. Subcategory" at bounding box center [441, 56] width 104 height 19
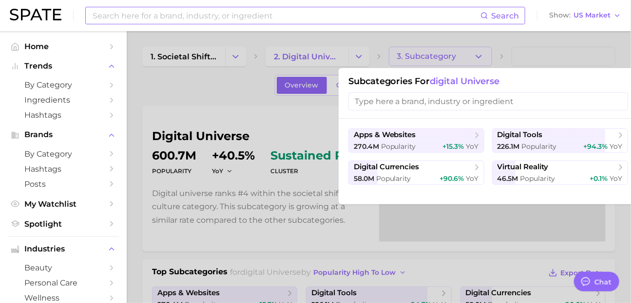
click at [181, 16] on input at bounding box center [286, 15] width 389 height 17
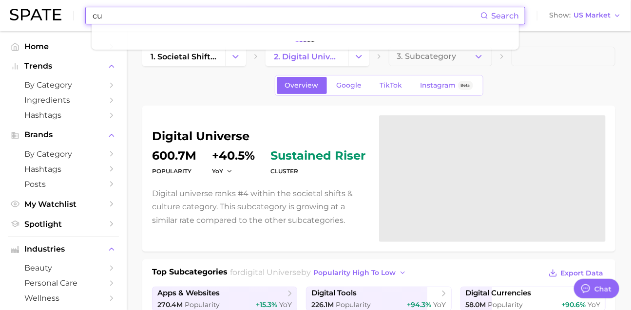
type input "c"
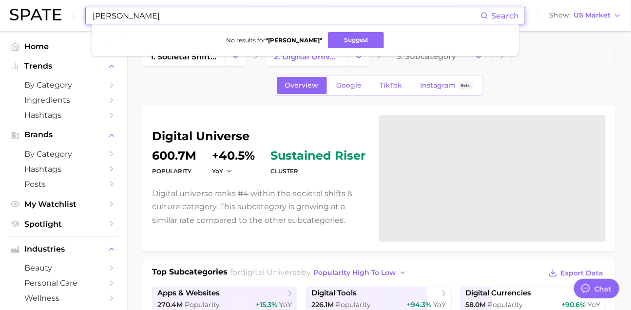
click at [120, 17] on input "[PERSON_NAME]" at bounding box center [286, 15] width 389 height 17
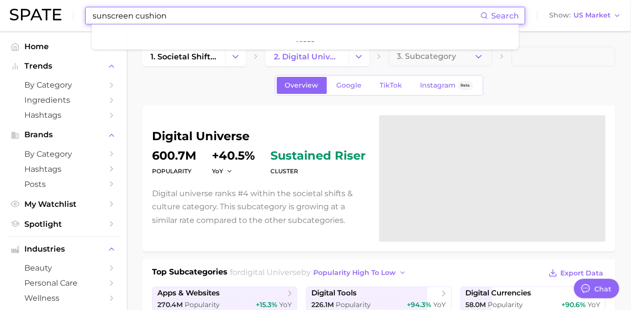
type input "sunscreen cushion"
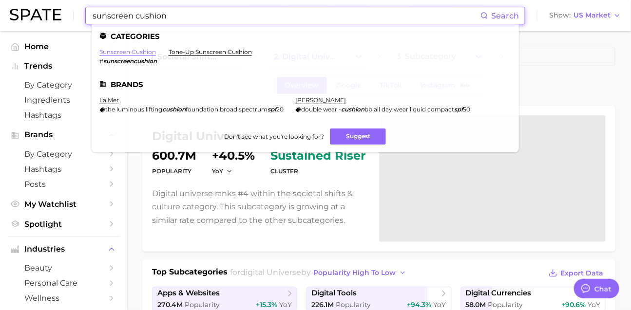
click at [143, 54] on link "sunscreen cushion" at bounding box center [127, 51] width 57 height 7
